Goal: Task Accomplishment & Management: Manage account settings

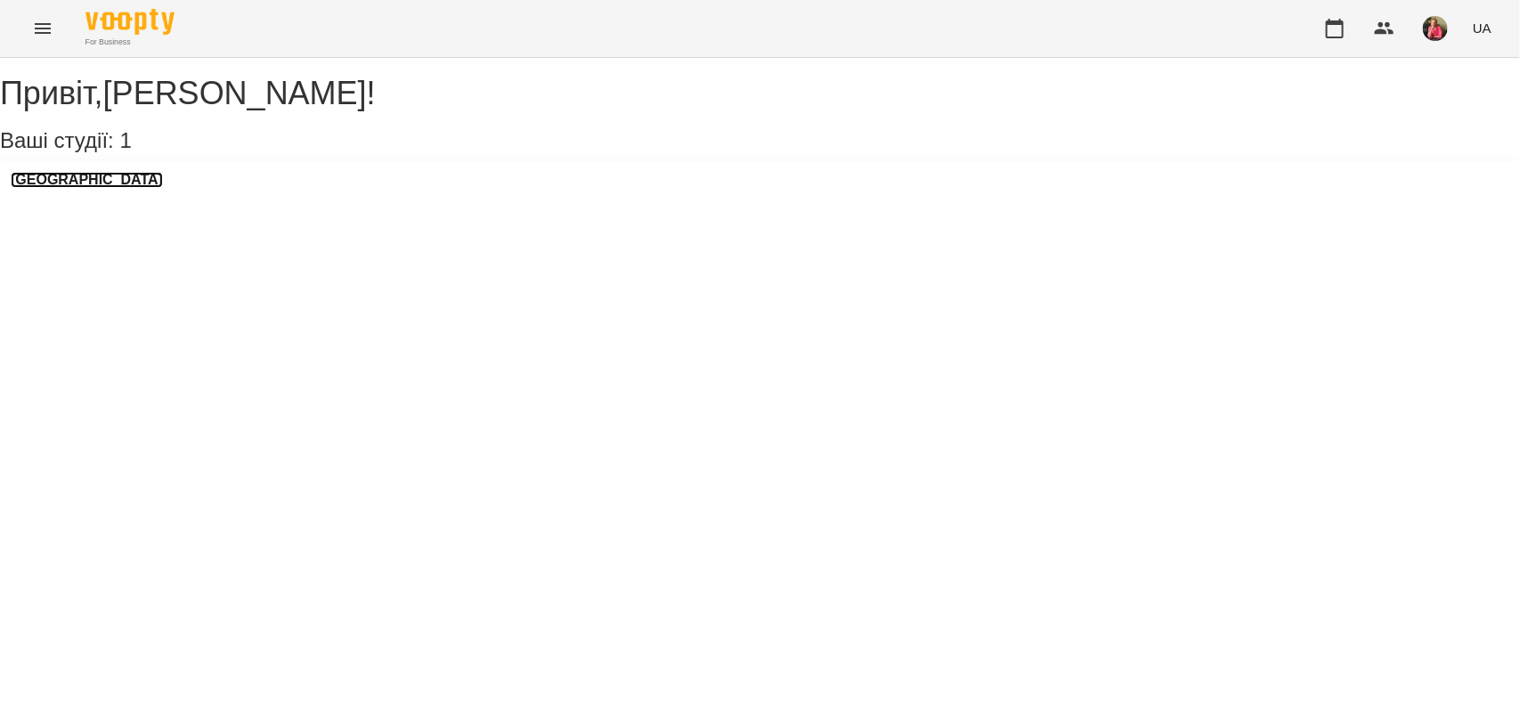
click at [34, 188] on h3 "[GEOGRAPHIC_DATA]" at bounding box center [87, 180] width 152 height 16
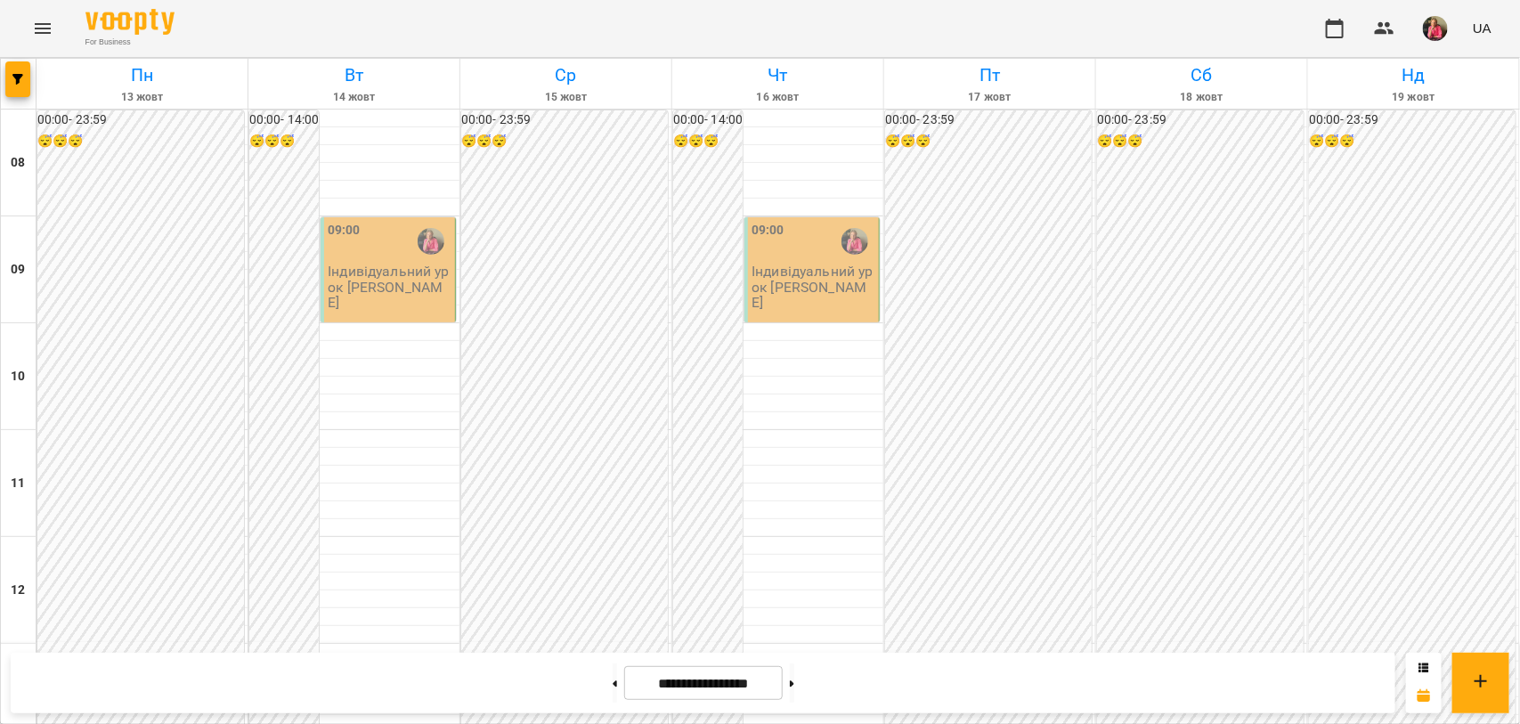
click at [375, 264] on p "Індивідуальний урок [PERSON_NAME]" at bounding box center [390, 287] width 124 height 46
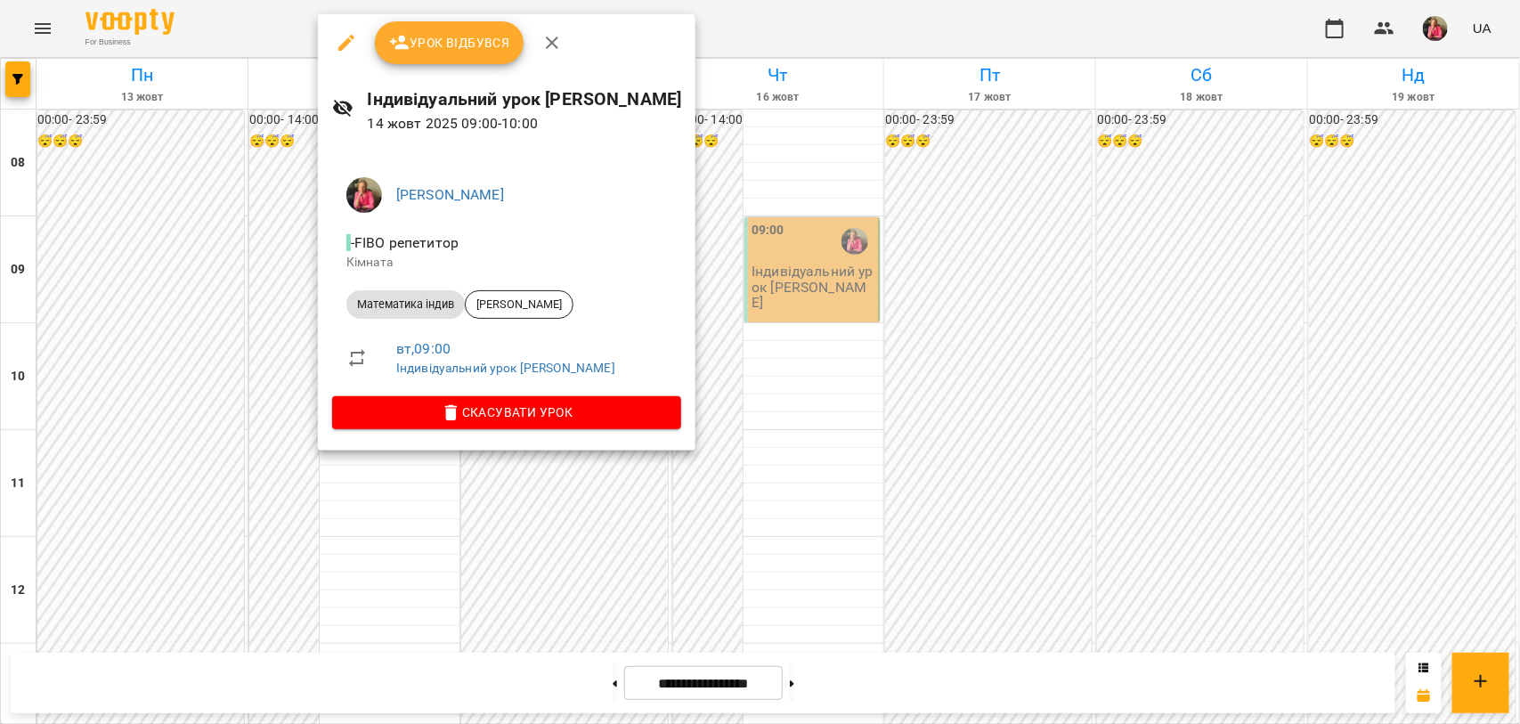
click at [463, 46] on span "Урок відбувся" at bounding box center [449, 42] width 121 height 21
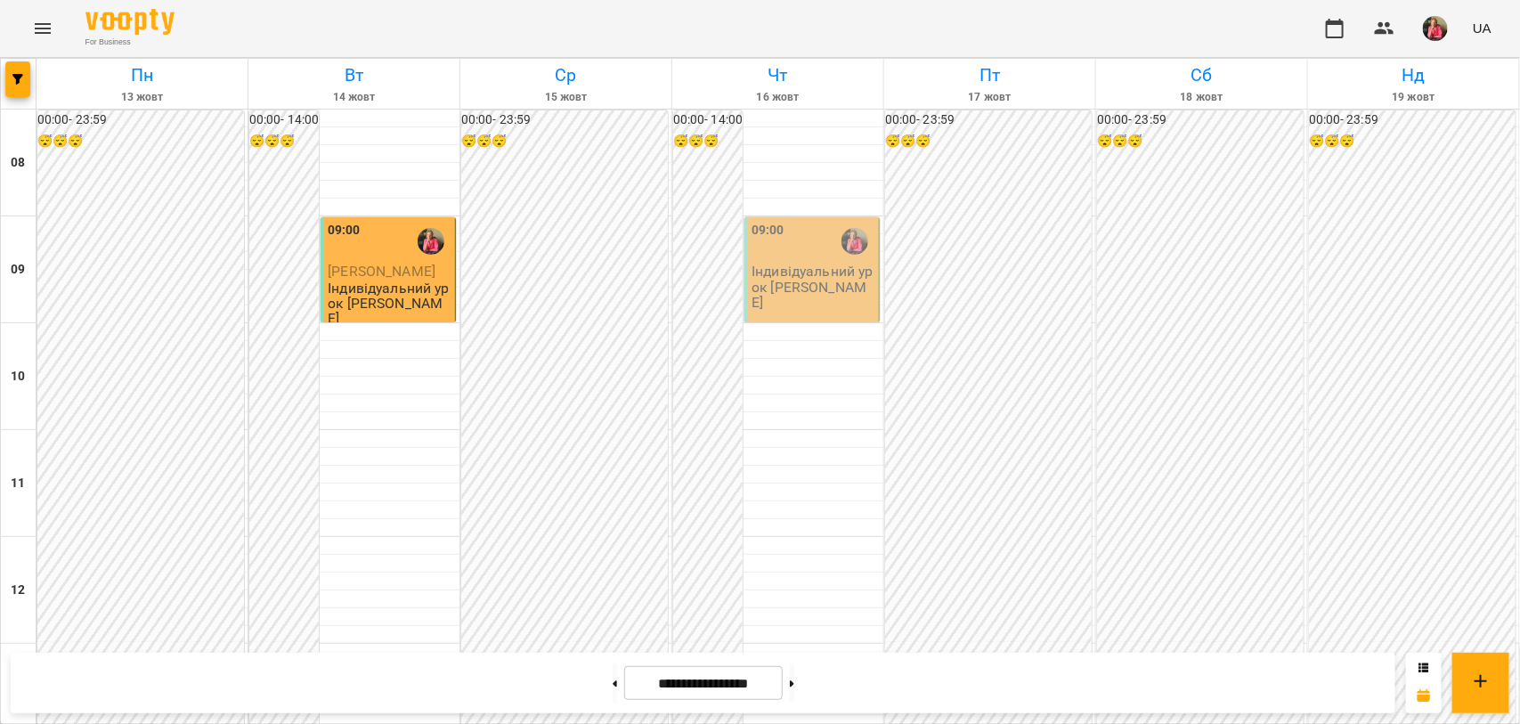
scroll to position [779, 0]
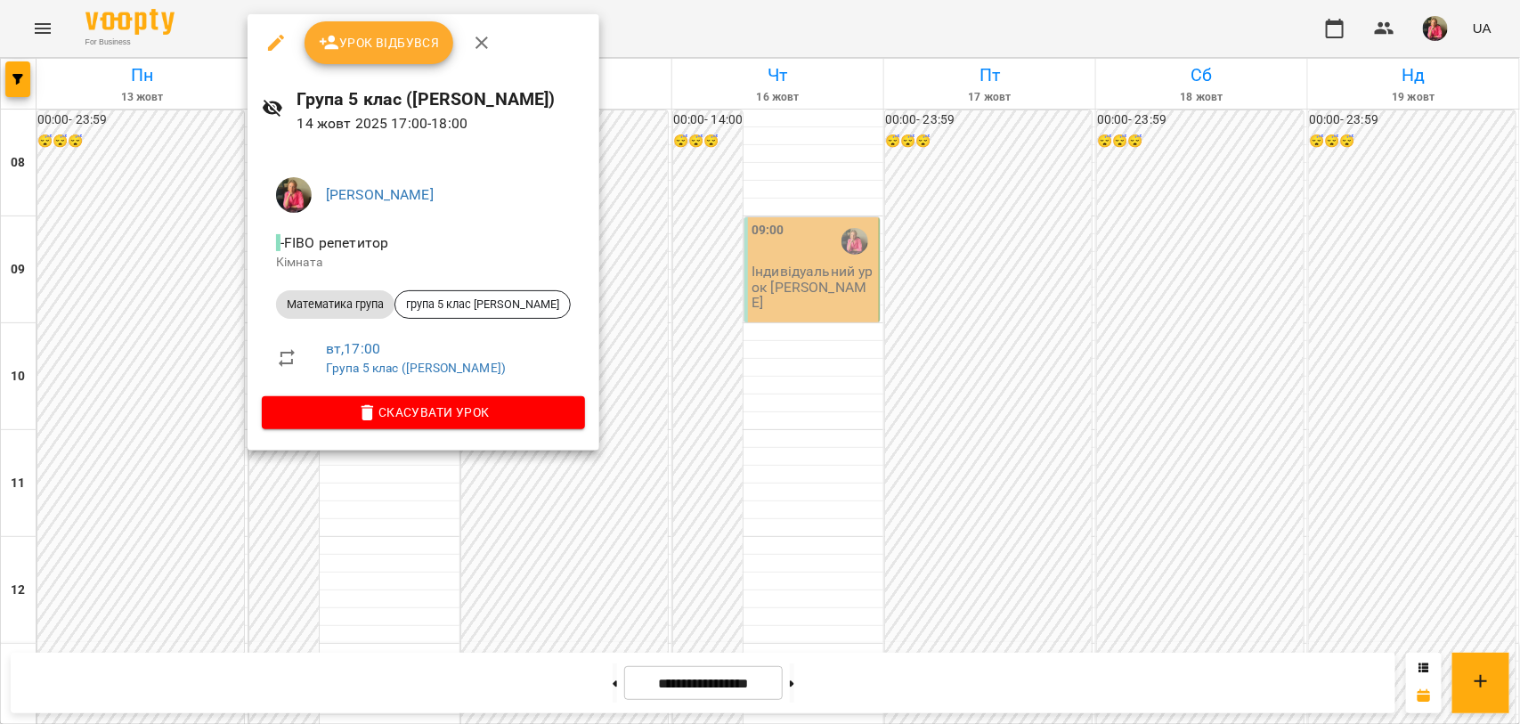
click at [352, 41] on span "Урок відбувся" at bounding box center [379, 42] width 121 height 21
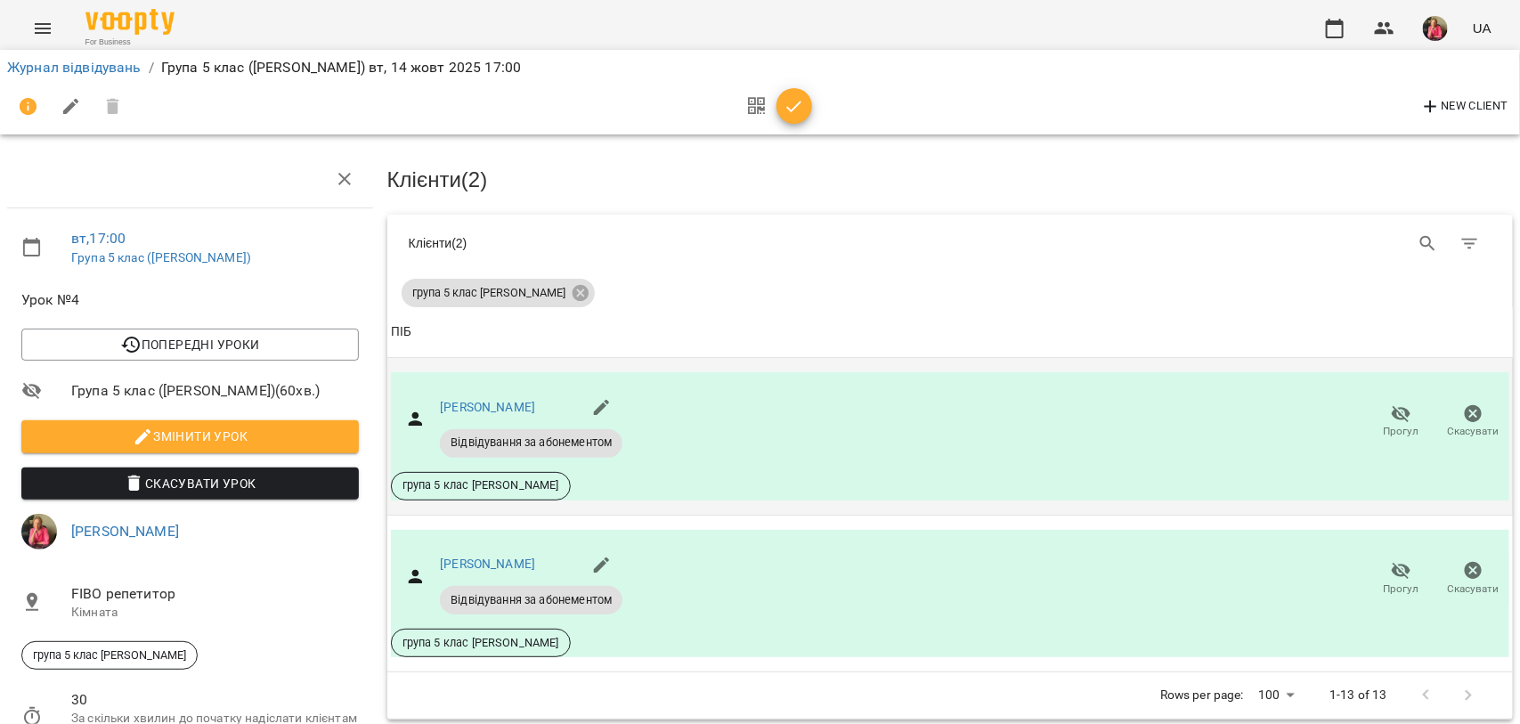
scroll to position [163, 0]
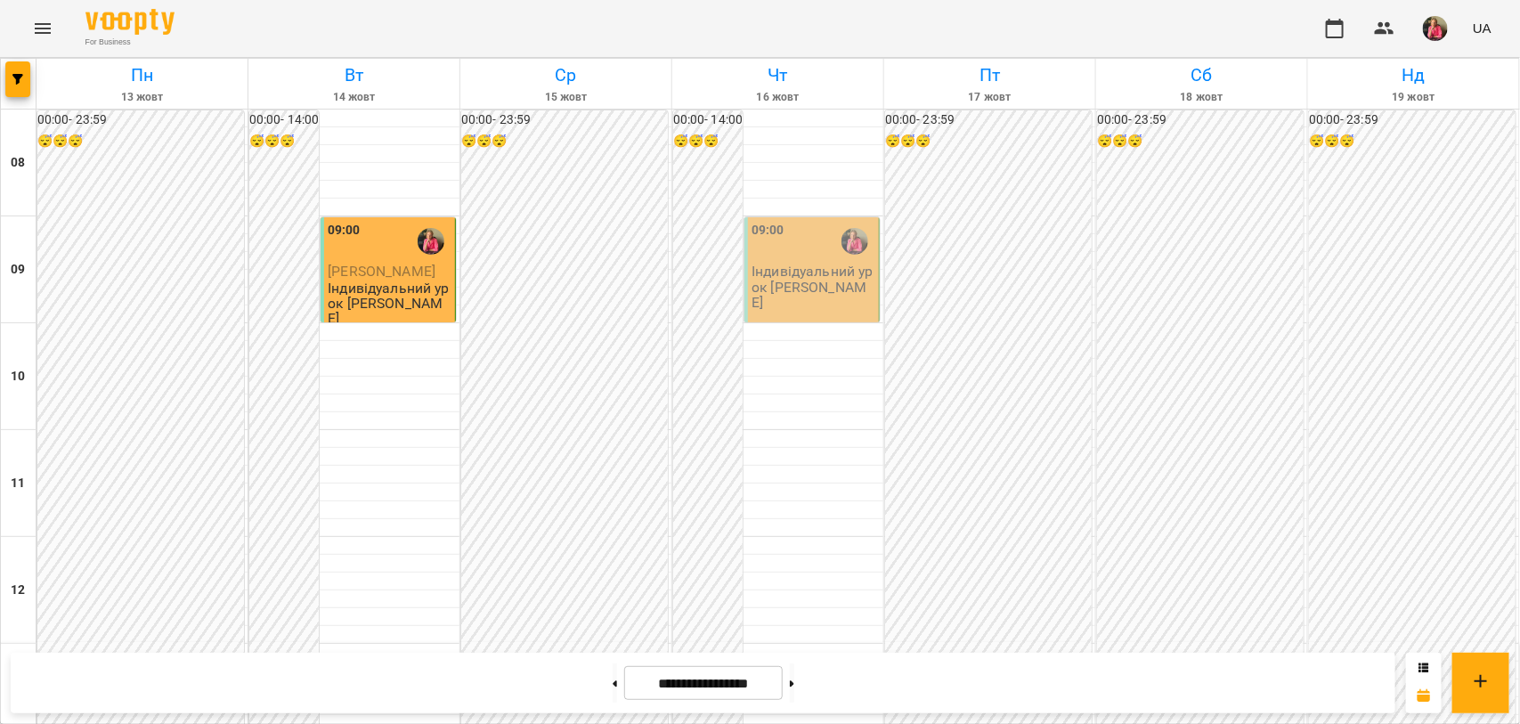
scroll to position [891, 0]
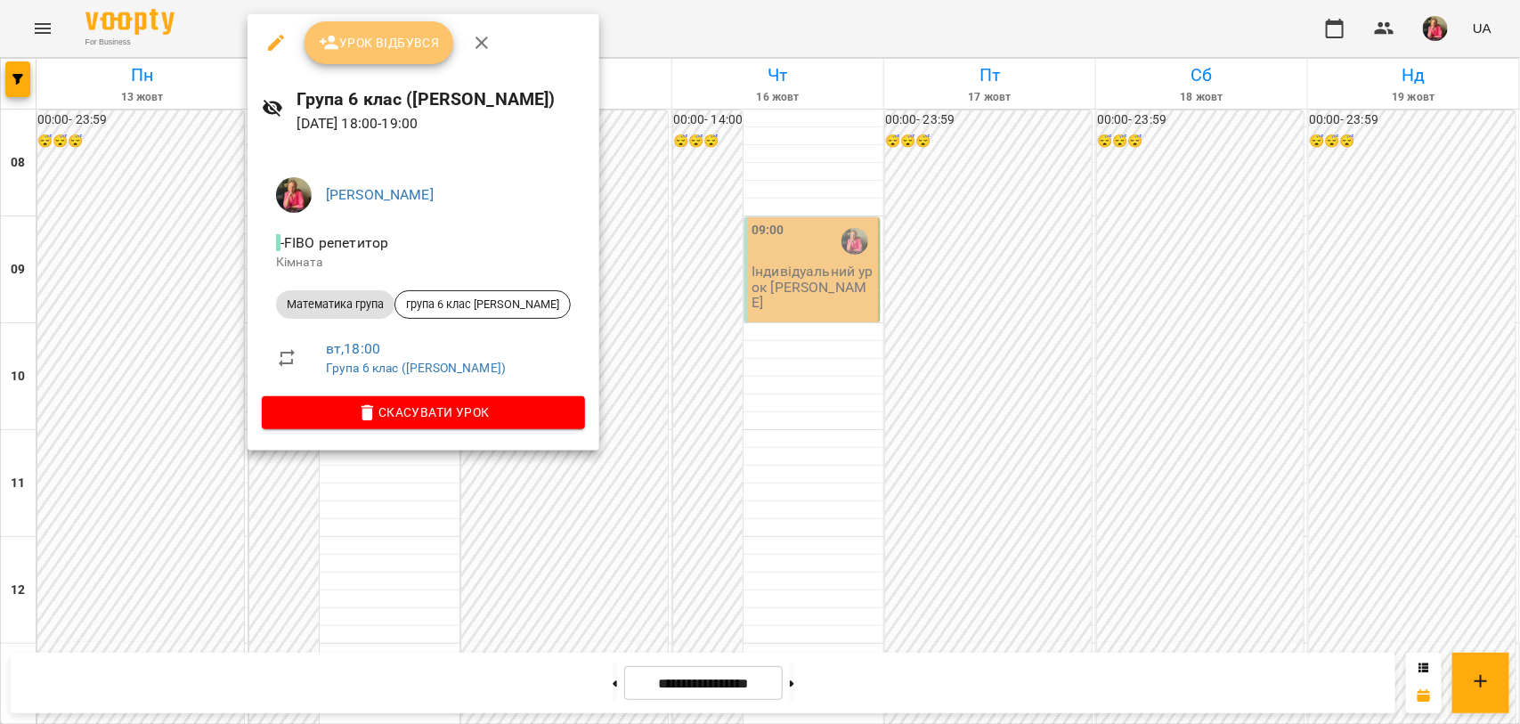
click at [410, 41] on span "Урок відбувся" at bounding box center [379, 42] width 121 height 21
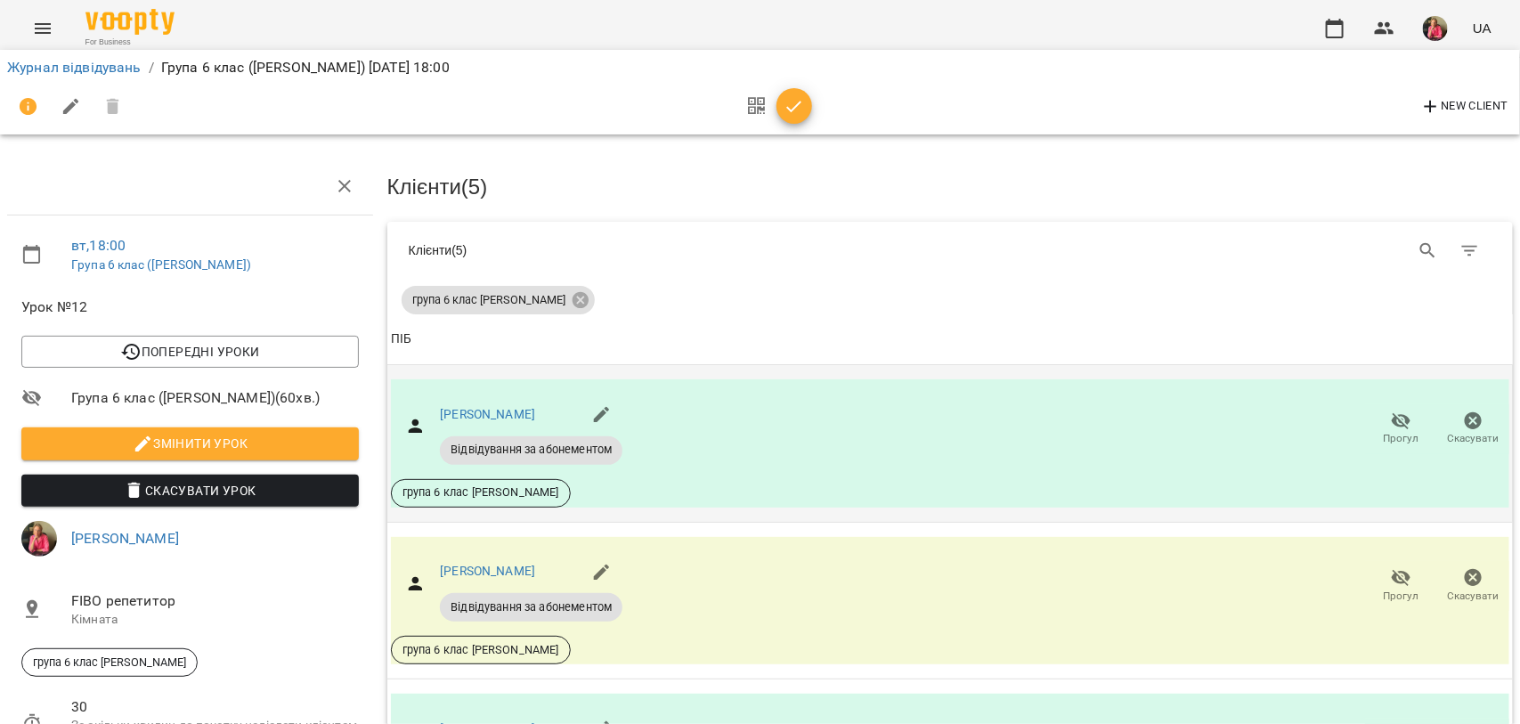
scroll to position [111, 0]
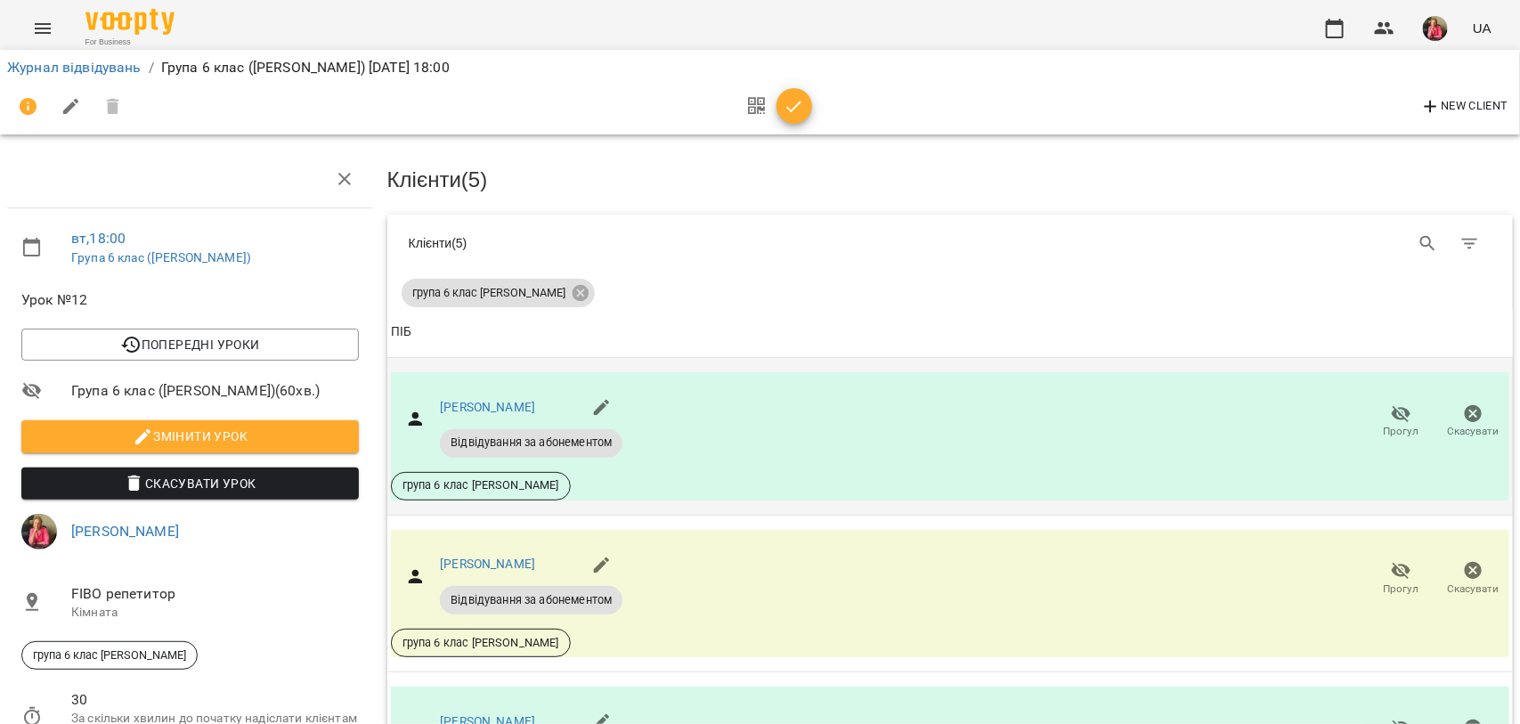
click at [1392, 405] on icon "button" at bounding box center [1402, 413] width 20 height 17
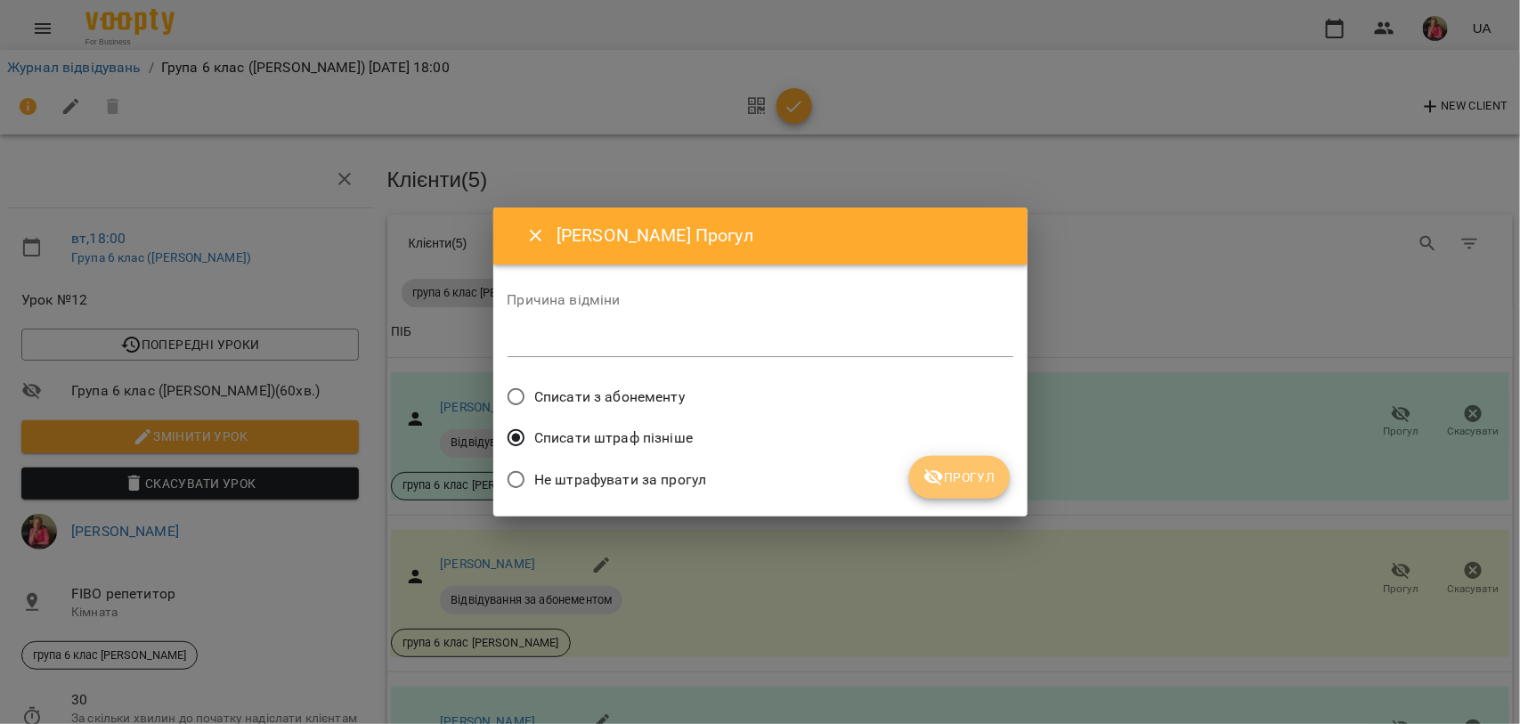
click at [969, 478] on span "Прогул" at bounding box center [959, 477] width 72 height 21
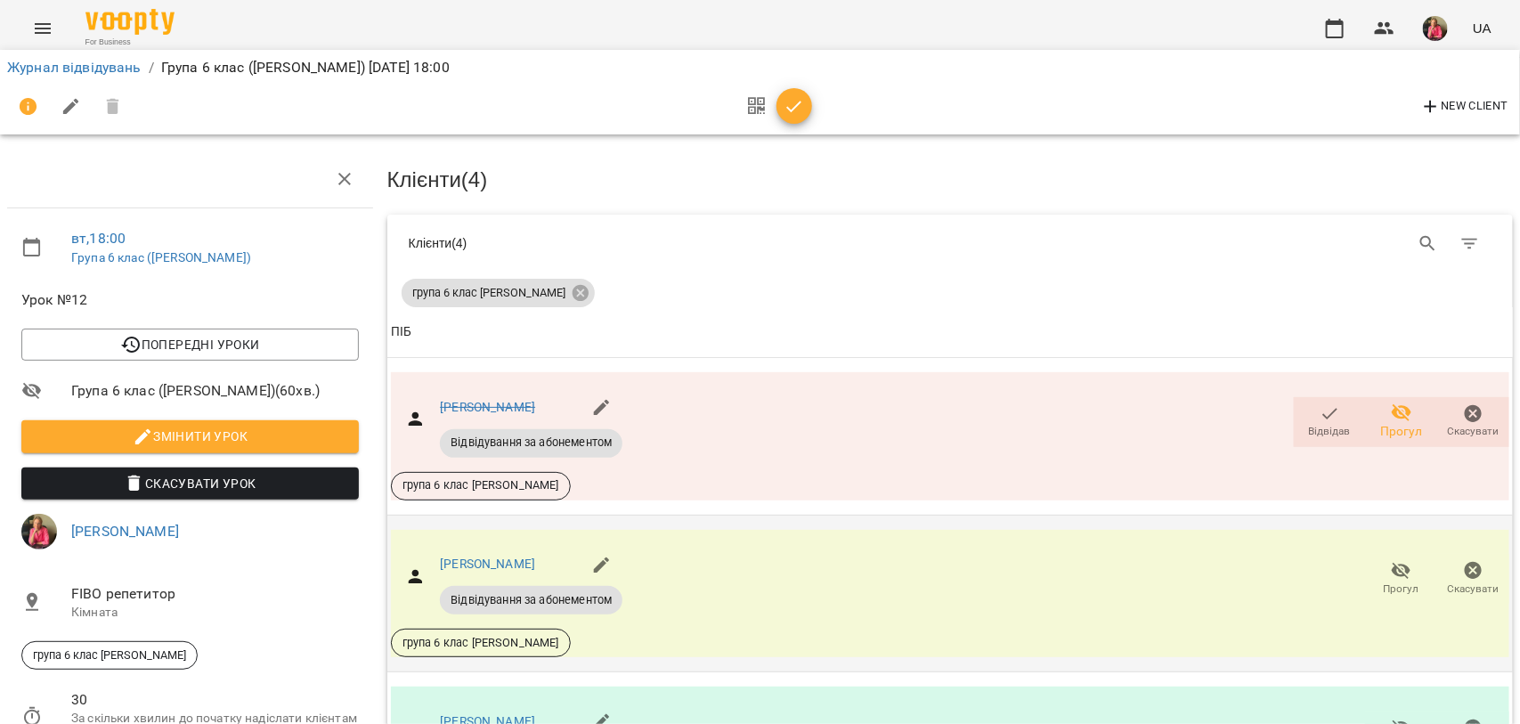
scroll to position [503, 0]
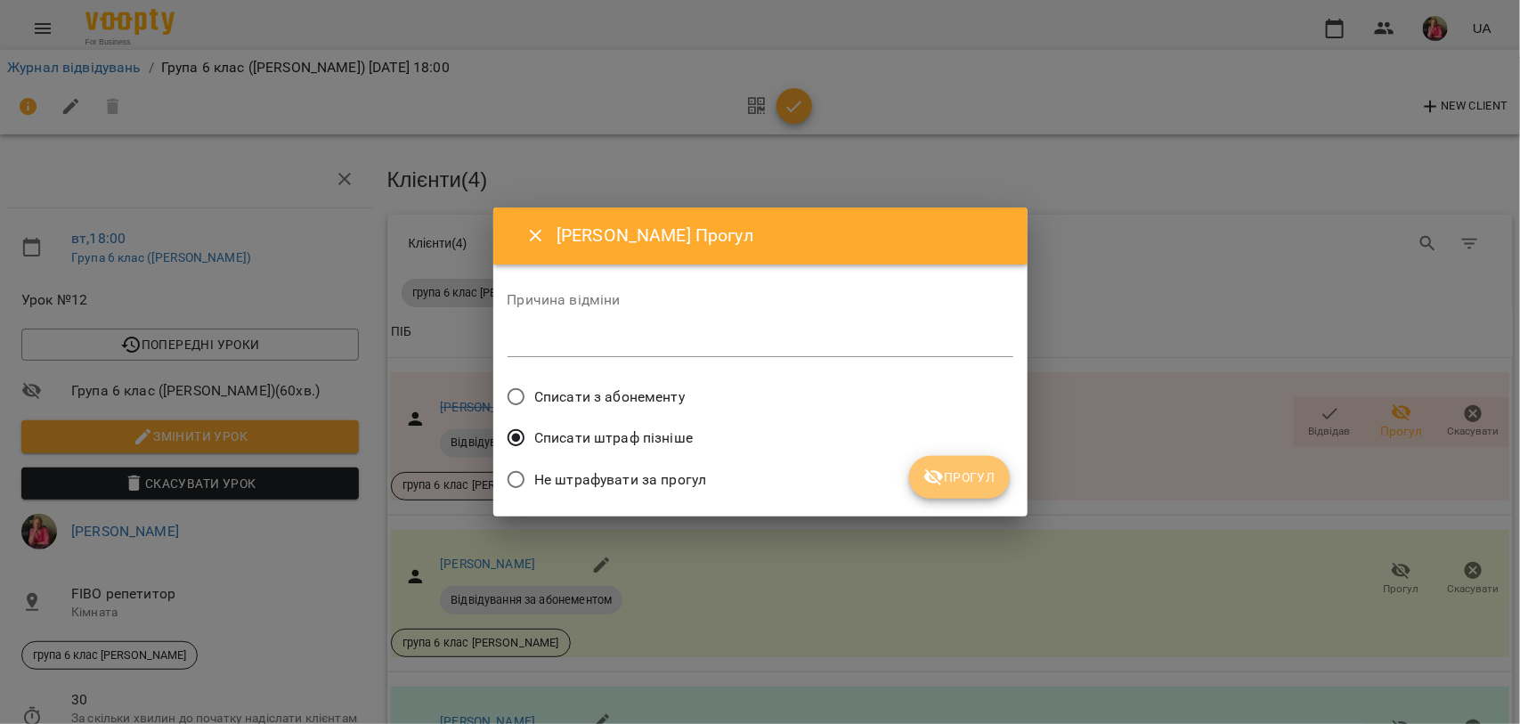
click at [972, 482] on span "Прогул" at bounding box center [959, 477] width 72 height 21
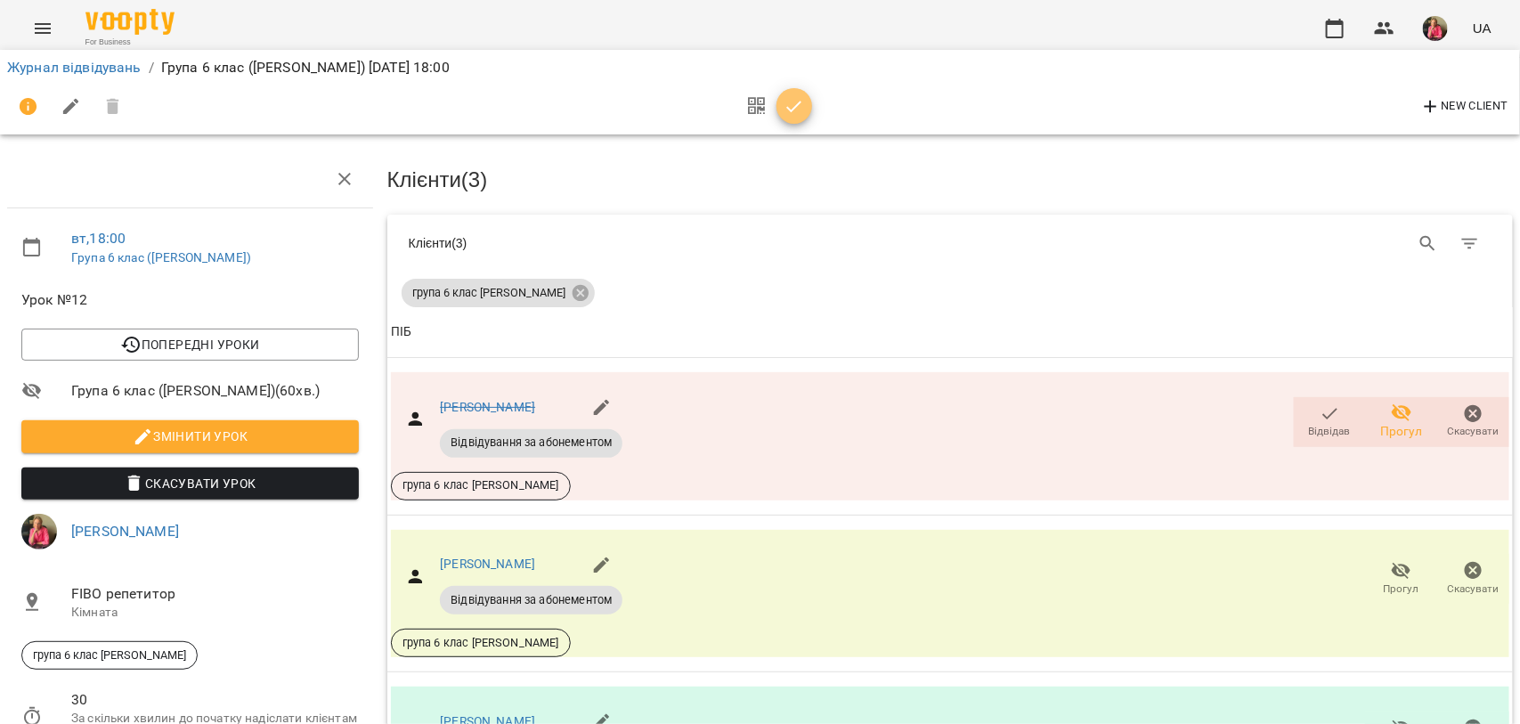
click at [789, 112] on icon "button" at bounding box center [794, 106] width 21 height 21
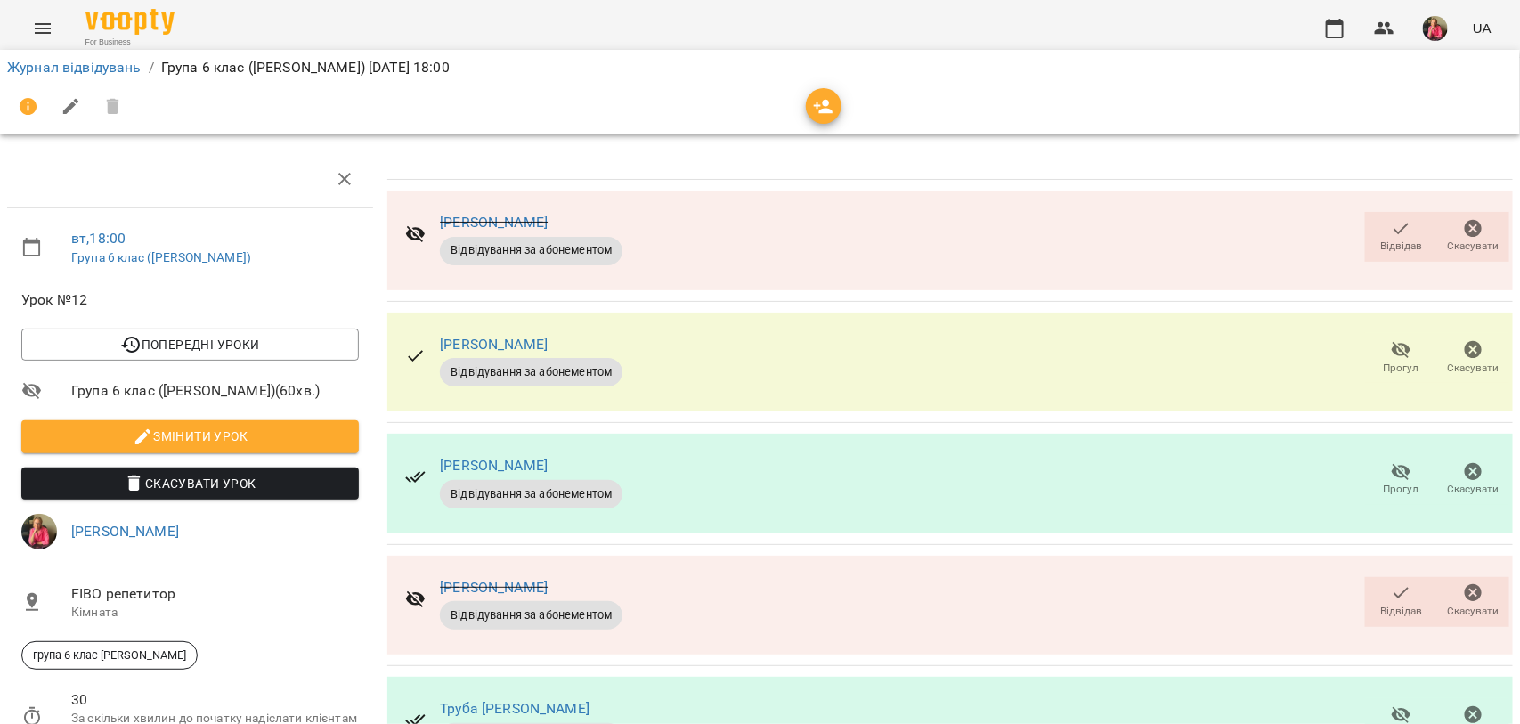
scroll to position [0, 0]
